Goal: Navigation & Orientation: Find specific page/section

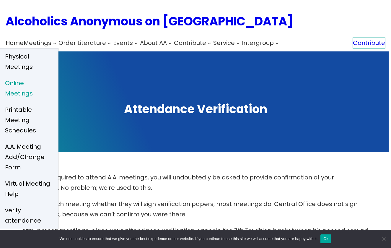
click at [33, 78] on span "Online Meetings" at bounding box center [28, 88] width 47 height 21
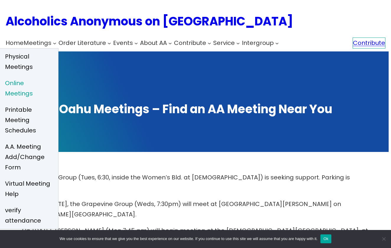
click at [32, 78] on span "Online Meetings" at bounding box center [28, 88] width 47 height 21
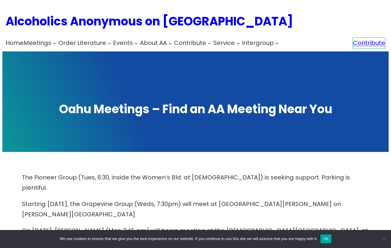
click at [332, 238] on button "Ok" at bounding box center [326, 238] width 11 height 9
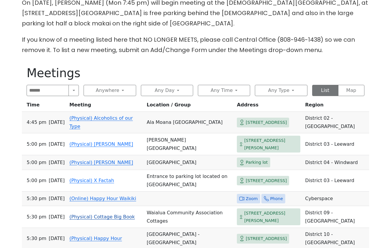
scroll to position [228, 0]
click at [107, 196] on link "(Online) Happy Hour Waikiki" at bounding box center [102, 199] width 67 height 6
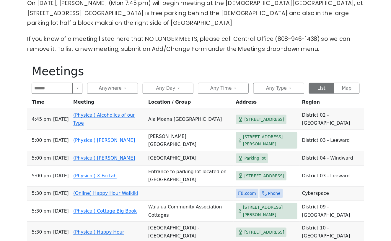
scroll to position [258, 0]
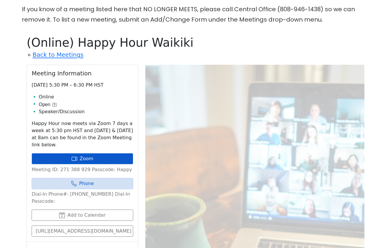
click at [85, 153] on link "Zoom" at bounding box center [82, 158] width 101 height 11
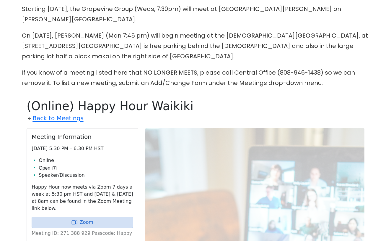
scroll to position [196, 0]
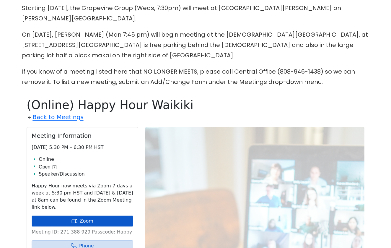
click at [84, 215] on link "Zoom" at bounding box center [82, 220] width 101 height 11
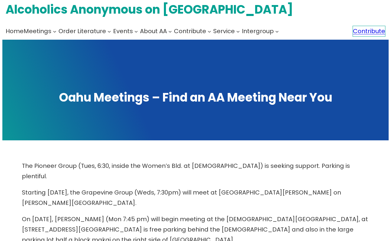
scroll to position [73, 0]
